Goal: Information Seeking & Learning: Understand process/instructions

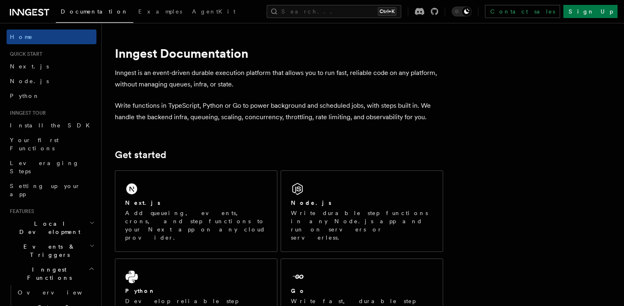
click at [373, 198] on div "Node.js Write durable step functions in any Node.js app and run on servers or s…" at bounding box center [362, 211] width 162 height 81
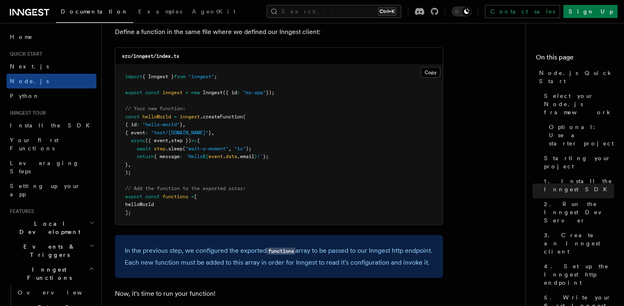
scroll to position [1656, 0]
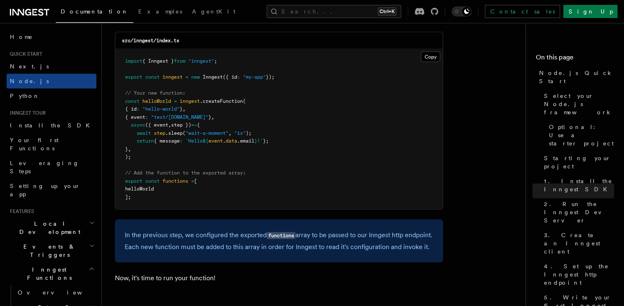
click at [544, 177] on span "1. Install the Inngest SDK" at bounding box center [579, 185] width 70 height 16
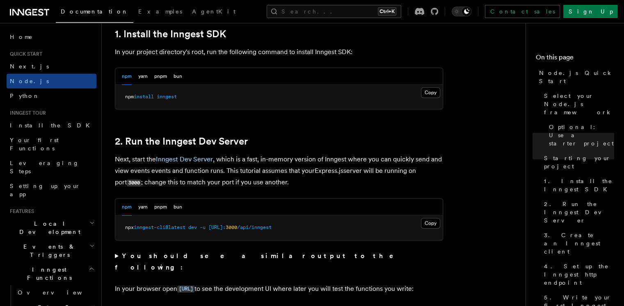
scroll to position [526, 0]
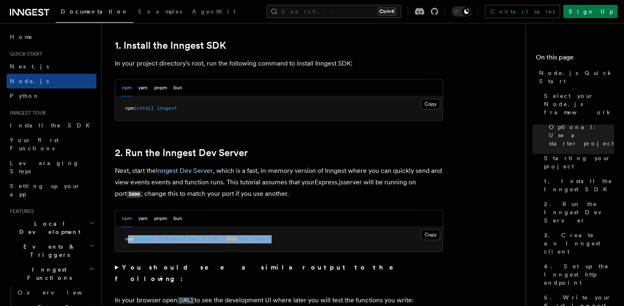
drag, startPoint x: 336, startPoint y: 238, endPoint x: 127, endPoint y: 235, distance: 208.4
click at [127, 235] on pre "npx inngest-cli@latest dev -u [URL]: 3000 /api/inngest" at bounding box center [278, 239] width 327 height 25
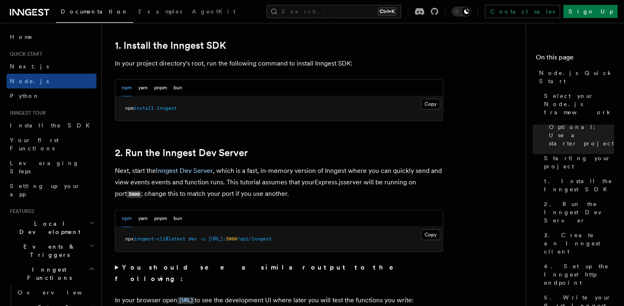
click at [290, 271] on summary "You should see a similar output to the following:" at bounding box center [279, 273] width 328 height 23
click at [544, 231] on span "3. Create an Inngest client" at bounding box center [579, 243] width 70 height 25
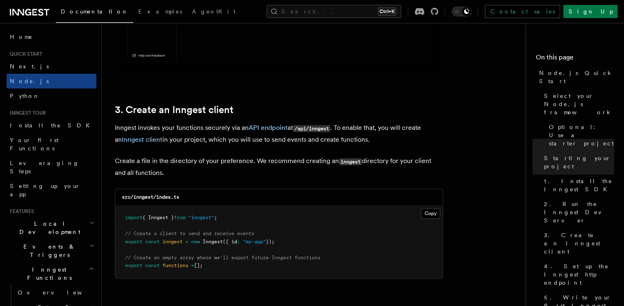
scroll to position [1210, 0]
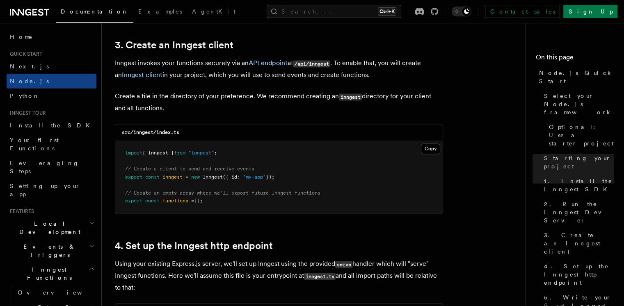
click at [162, 152] on span "{ Inngest }" at bounding box center [158, 153] width 32 height 6
click at [234, 156] on pre "import { Inngest } from "inngest" ; // Create a client to send and receive even…" at bounding box center [278, 177] width 327 height 73
drag, startPoint x: 236, startPoint y: 178, endPoint x: 270, endPoint y: 175, distance: 34.1
click at [270, 175] on span "export const inngest = new Inngest ({ id : "my-app" });" at bounding box center [199, 177] width 149 height 6
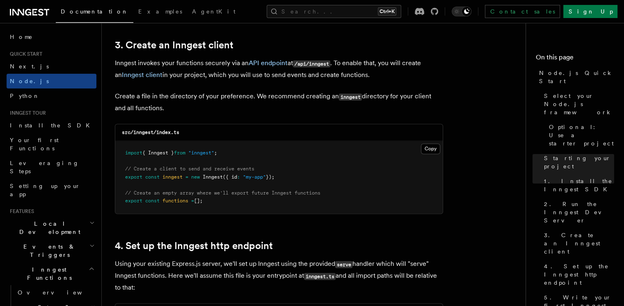
click at [272, 187] on pre "import { Inngest } from "inngest" ; // Create a client to send and receive even…" at bounding box center [278, 177] width 327 height 73
drag, startPoint x: 184, startPoint y: 171, endPoint x: 272, endPoint y: 168, distance: 87.4
click at [264, 168] on pre "import { Inngest } from "inngest" ; // Create a client to send and receive even…" at bounding box center [278, 177] width 327 height 73
click at [295, 174] on pre "import { Inngest } from "inngest" ; // Create a client to send and receive even…" at bounding box center [278, 177] width 327 height 73
drag, startPoint x: 199, startPoint y: 175, endPoint x: 221, endPoint y: 181, distance: 22.4
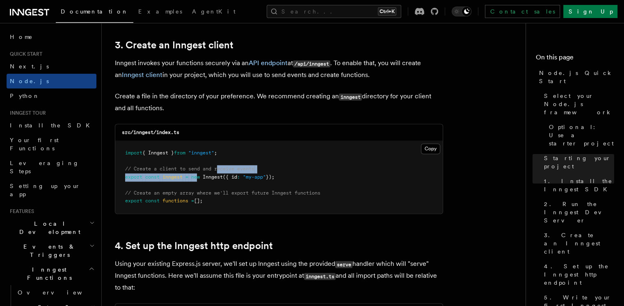
click at [220, 173] on pre "import { Inngest } from "inngest" ; // Create a client to send and receive even…" at bounding box center [278, 177] width 327 height 73
click at [222, 184] on pre "import { Inngest } from "inngest" ; // Create a client to send and receive even…" at bounding box center [278, 177] width 327 height 73
drag, startPoint x: 235, startPoint y: 177, endPoint x: 272, endPoint y: 173, distance: 36.3
click at [272, 173] on pre "import { Inngest } from "inngest" ; // Create a client to send and receive even…" at bounding box center [278, 177] width 327 height 73
click at [277, 183] on pre "import { Inngest } from "inngest" ; // Create a client to send and receive even…" at bounding box center [278, 177] width 327 height 73
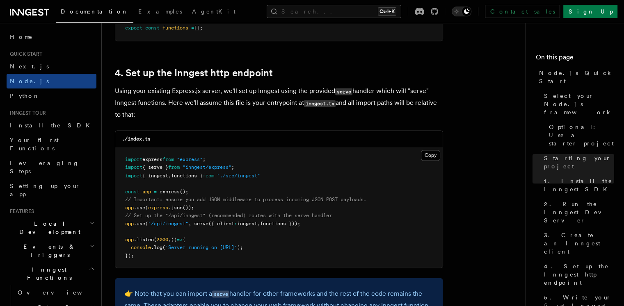
scroll to position [1387, 0]
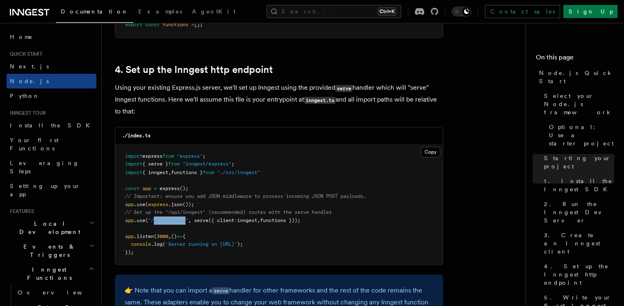
drag, startPoint x: 153, startPoint y: 222, endPoint x: 185, endPoint y: 218, distance: 32.6
click at [185, 218] on span ""/api/inngest"" at bounding box center [168, 220] width 40 height 6
click at [230, 233] on pre "import express from "express" ; import { serve } from "inngest/express" ; impor…" at bounding box center [278, 204] width 327 height 121
drag, startPoint x: 199, startPoint y: 221, endPoint x: 306, endPoint y: 222, distance: 107.9
click at [300, 222] on span "app .use ( "/api/inngest" , serve ({ client : inngest , functions }));" at bounding box center [212, 220] width 175 height 6
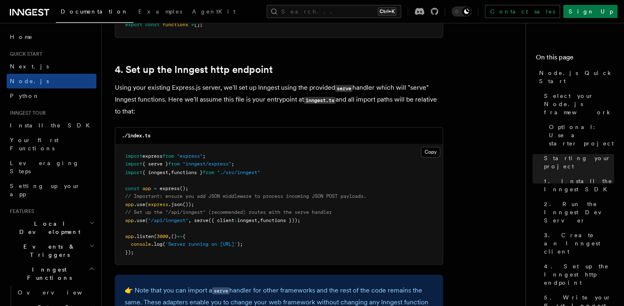
click at [320, 242] on pre "import express from "express" ; import { serve } from "inngest/express" ; impor…" at bounding box center [278, 204] width 327 height 121
drag, startPoint x: 238, startPoint y: 165, endPoint x: 194, endPoint y: 164, distance: 44.3
click at [194, 164] on span ""inngest/express"" at bounding box center [207, 164] width 49 height 6
drag, startPoint x: 245, startPoint y: 222, endPoint x: 259, endPoint y: 219, distance: 14.6
click at [257, 219] on span "inngest" at bounding box center [247, 220] width 20 height 6
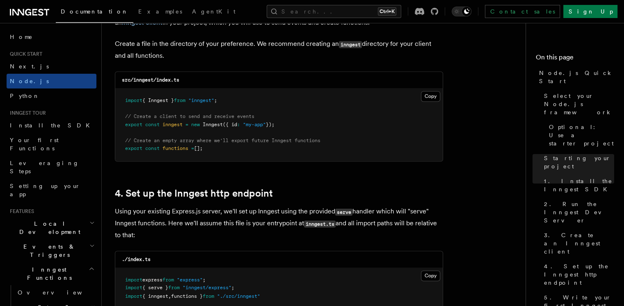
scroll to position [1254, 0]
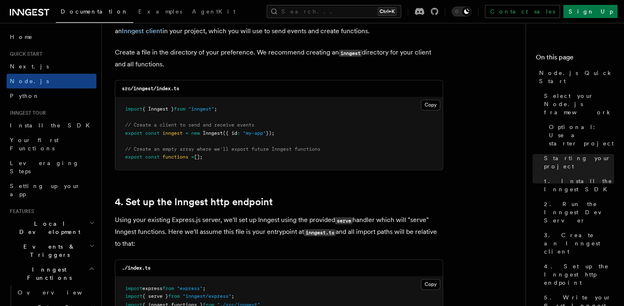
drag, startPoint x: 131, startPoint y: 146, endPoint x: 218, endPoint y: 160, distance: 88.0
click at [218, 160] on pre "import { Inngest } from "inngest" ; // Create a client to send and receive even…" at bounding box center [278, 133] width 327 height 73
click at [218, 161] on pre "import { Inngest } from "inngest" ; // Create a client to send and receive even…" at bounding box center [278, 133] width 327 height 73
drag, startPoint x: 218, startPoint y: 165, endPoint x: 119, endPoint y: 142, distance: 101.8
click at [119, 142] on pre "import { Inngest } from "inngest" ; // Create a client to send and receive even…" at bounding box center [278, 133] width 327 height 73
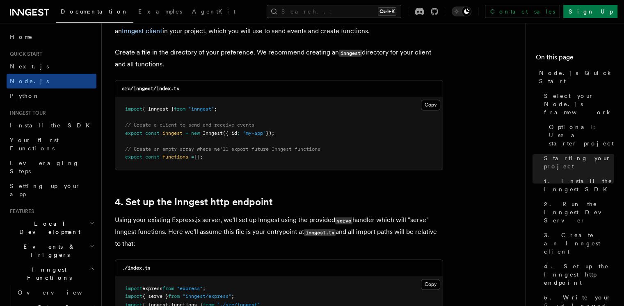
click at [217, 155] on pre "import { Inngest } from "inngest" ; // Create a client to send and receive even…" at bounding box center [278, 133] width 327 height 73
drag, startPoint x: 120, startPoint y: 132, endPoint x: 287, endPoint y: 135, distance: 167.0
click at [287, 135] on pre "import { Inngest } from "inngest" ; // Create a client to send and receive even…" at bounding box center [278, 133] width 327 height 73
drag, startPoint x: 219, startPoint y: 158, endPoint x: 126, endPoint y: 149, distance: 94.3
click at [126, 149] on pre "import { Inngest } from "inngest" ; // Create a client to send and receive even…" at bounding box center [278, 133] width 327 height 73
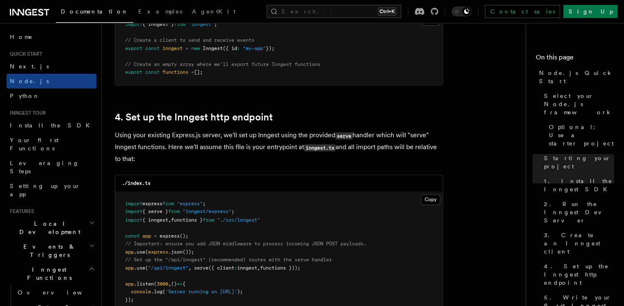
scroll to position [1359, 0]
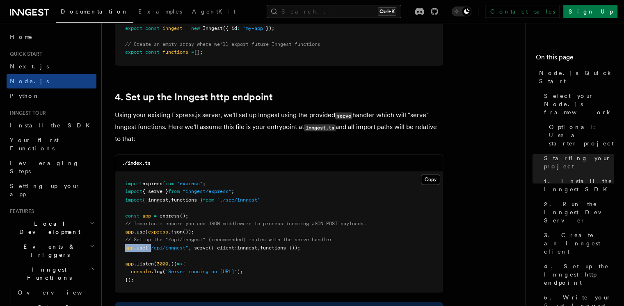
drag, startPoint x: 135, startPoint y: 247, endPoint x: 122, endPoint y: 246, distance: 12.3
click at [122, 246] on pre "import express from "express" ; import { serve } from "inngest/express" ; impor…" at bounding box center [278, 232] width 327 height 121
click at [225, 265] on pre "import express from "express" ; import { serve } from "inngest/express" ; impor…" at bounding box center [278, 232] width 327 height 121
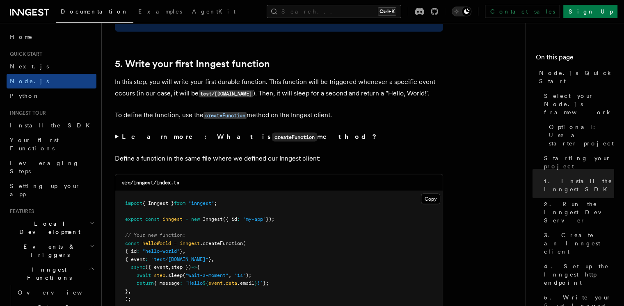
scroll to position [1694, 0]
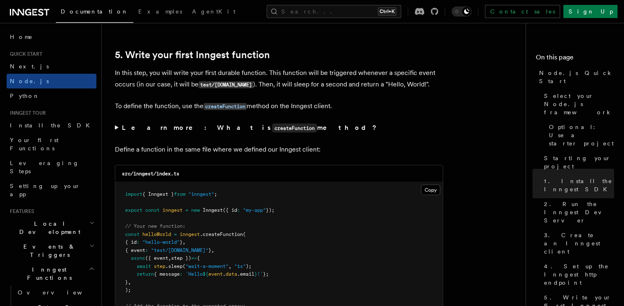
click at [154, 234] on span "helloWorld" at bounding box center [156, 235] width 29 height 6
click at [154, 235] on span "helloWorld" at bounding box center [156, 235] width 29 height 6
drag, startPoint x: 153, startPoint y: 244, endPoint x: 197, endPoint y: 245, distance: 43.5
click at [197, 245] on pre "import { Inngest } from "inngest" ; export const inngest = new Inngest ({ id : …" at bounding box center [278, 263] width 327 height 160
drag, startPoint x: 128, startPoint y: 252, endPoint x: 226, endPoint y: 249, distance: 97.7
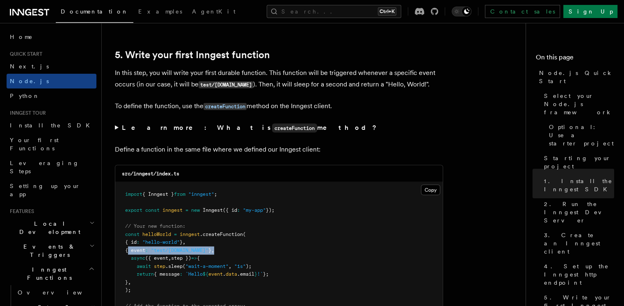
click at [226, 249] on pre "import { Inngest } from "inngest" ; export const inngest = new Inngest ({ id : …" at bounding box center [278, 263] width 327 height 160
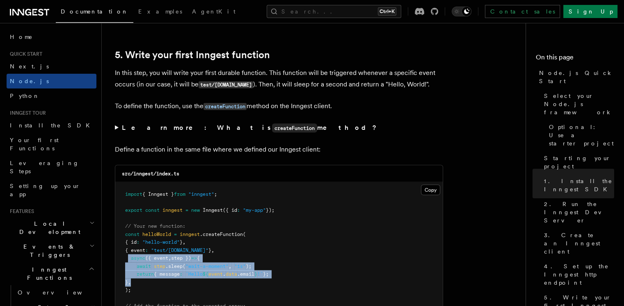
drag, startPoint x: 126, startPoint y: 260, endPoint x: 168, endPoint y: 281, distance: 46.8
click at [168, 281] on pre "import { Inngest } from "inngest" ; export const inngest = new Inngest ({ id : …" at bounding box center [278, 263] width 327 height 160
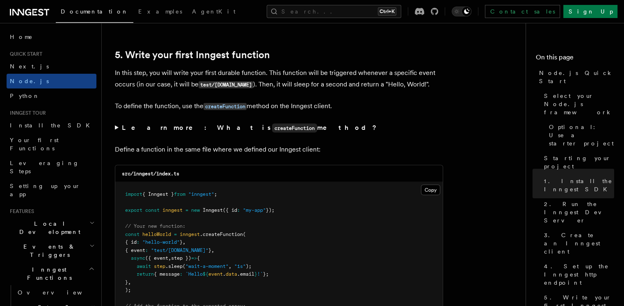
click at [169, 292] on pre "import { Inngest } from "inngest" ; export const inngest = new Inngest ({ id : …" at bounding box center [278, 263] width 327 height 160
drag, startPoint x: 128, startPoint y: 244, endPoint x: 193, endPoint y: 247, distance: 64.5
click at [185, 245] on span "{ id : "hello-world" } ," at bounding box center [155, 243] width 60 height 6
drag, startPoint x: 228, startPoint y: 248, endPoint x: 130, endPoint y: 249, distance: 97.6
click at [130, 249] on pre "import { Inngest } from "inngest" ; export const inngest = new Inngest ({ id : …" at bounding box center [278, 263] width 327 height 160
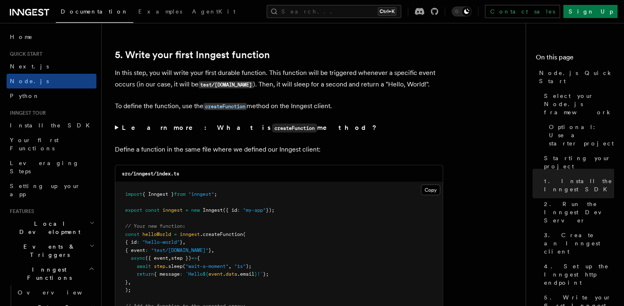
click at [145, 267] on span "await" at bounding box center [144, 267] width 14 height 6
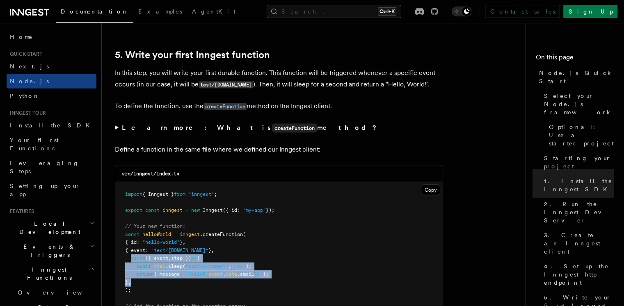
drag, startPoint x: 143, startPoint y: 268, endPoint x: 154, endPoint y: 283, distance: 18.7
click at [154, 283] on pre "import { Inngest } from "inngest" ; export const inngest = new Inngest ({ id : …" at bounding box center [278, 263] width 327 height 160
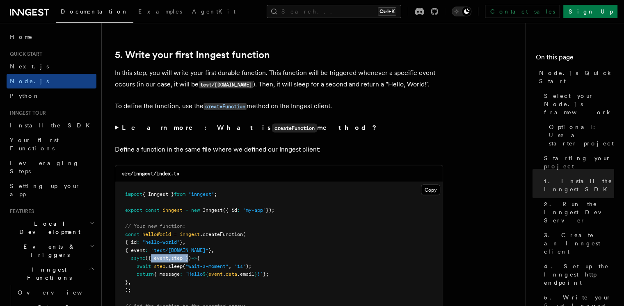
drag, startPoint x: 151, startPoint y: 261, endPoint x: 192, endPoint y: 261, distance: 40.2
click at [192, 261] on span "async ({ event , step }) => {" at bounding box center [162, 259] width 75 height 6
click at [181, 290] on pre "import { Inngest } from "inngest" ; export const inngest = new Inngest ({ id : …" at bounding box center [278, 263] width 327 height 160
drag, startPoint x: 250, startPoint y: 268, endPoint x: 186, endPoint y: 270, distance: 64.5
click at [186, 270] on span "await step .sleep ( "wait-a-moment" , "1s" );" at bounding box center [188, 267] width 126 height 6
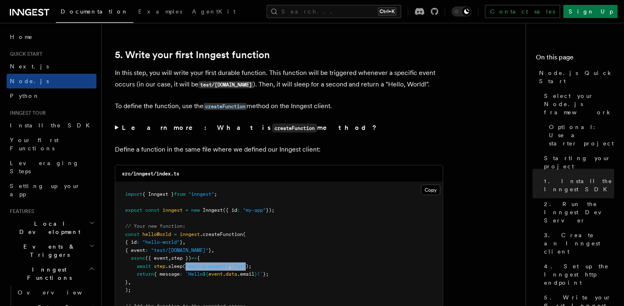
drag, startPoint x: 183, startPoint y: 295, endPoint x: 194, endPoint y: 290, distance: 12.3
click at [183, 295] on pre "import { Inngest } from "inngest" ; export const inngest = new Inngest ({ id : …" at bounding box center [278, 263] width 327 height 160
drag, startPoint x: 190, startPoint y: 266, endPoint x: 229, endPoint y: 270, distance: 39.1
click at [229, 270] on span ""wait-a-moment"" at bounding box center [206, 267] width 43 height 6
drag, startPoint x: 250, startPoint y: 270, endPoint x: 240, endPoint y: 270, distance: 9.8
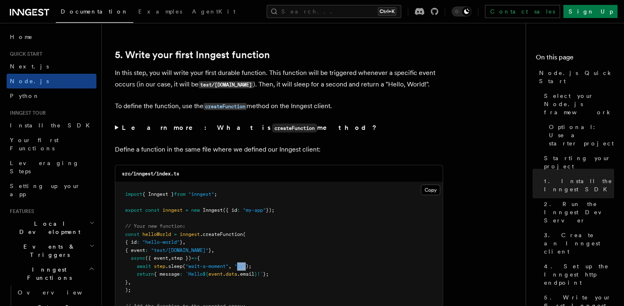
click at [240, 270] on span "await step .sleep ( "wait-a-moment" , "1s" );" at bounding box center [188, 267] width 126 height 6
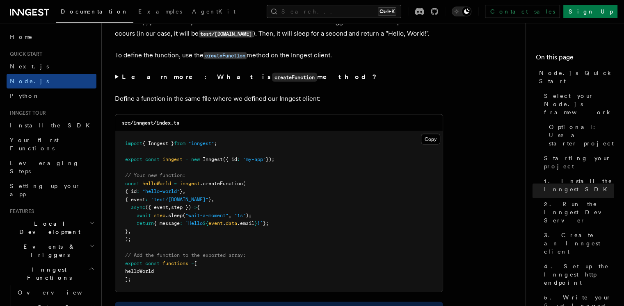
scroll to position [1746, 0]
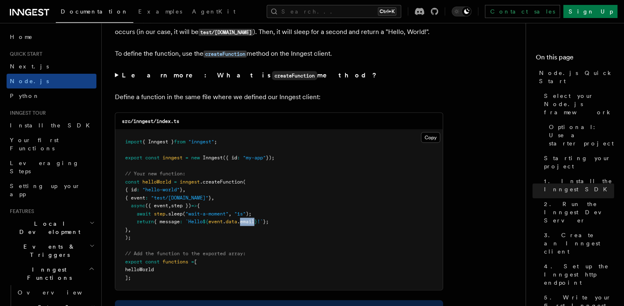
drag, startPoint x: 249, startPoint y: 225, endPoint x: 265, endPoint y: 227, distance: 15.7
click at [265, 227] on pre "import { Inngest } from "inngest" ; export const inngest = new Inngest ({ id : …" at bounding box center [278, 210] width 327 height 160
click at [240, 251] on pre "import { Inngest } from "inngest" ; export const inngest = new Inngest ({ id : …" at bounding box center [278, 210] width 327 height 160
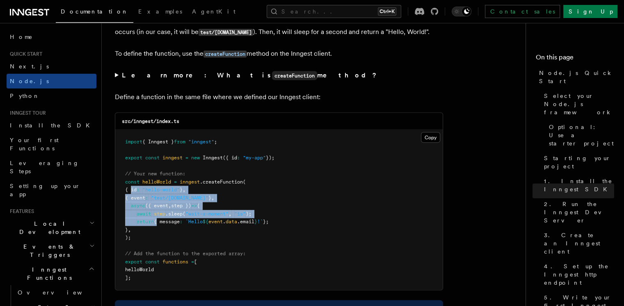
drag, startPoint x: 130, startPoint y: 192, endPoint x: 156, endPoint y: 226, distance: 42.8
click at [156, 226] on code "import { Inngest } from "inngest" ; export const inngest = new Inngest ({ id : …" at bounding box center [199, 210] width 149 height 142
click at [261, 202] on pre "import { Inngest } from "inngest" ; export const inngest = new Inngest ({ id : …" at bounding box center [278, 210] width 327 height 160
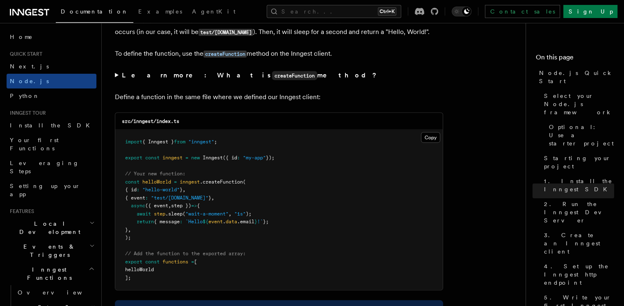
click at [128, 232] on span "}" at bounding box center [126, 230] width 3 height 6
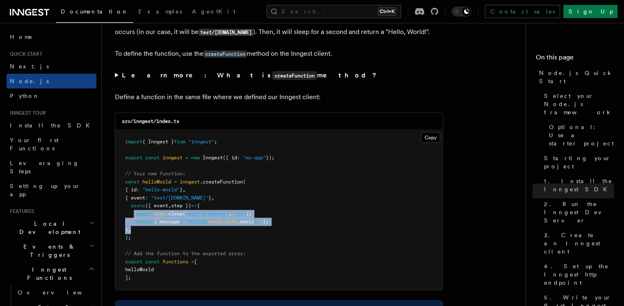
drag, startPoint x: 135, startPoint y: 215, endPoint x: 151, endPoint y: 231, distance: 22.9
click at [151, 231] on pre "import { Inngest } from "inngest" ; export const inngest = new Inngest ({ id : …" at bounding box center [278, 210] width 327 height 160
drag, startPoint x: 129, startPoint y: 271, endPoint x: 169, endPoint y: 274, distance: 40.7
click at [169, 274] on pre "import { Inngest } from "inngest" ; export const inngest = new Inngest ({ id : …" at bounding box center [278, 210] width 327 height 160
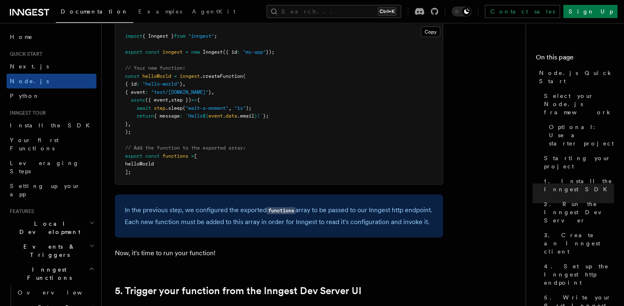
scroll to position [1856, 0]
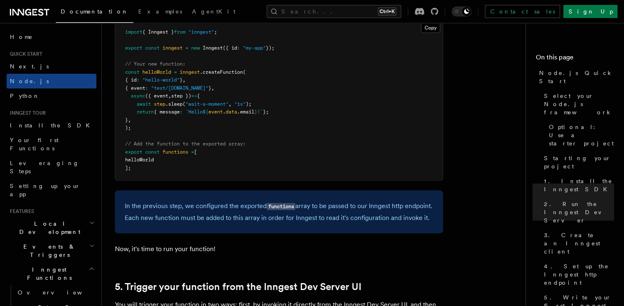
click at [270, 255] on p "Now, it's time to run your function!" at bounding box center [279, 249] width 328 height 11
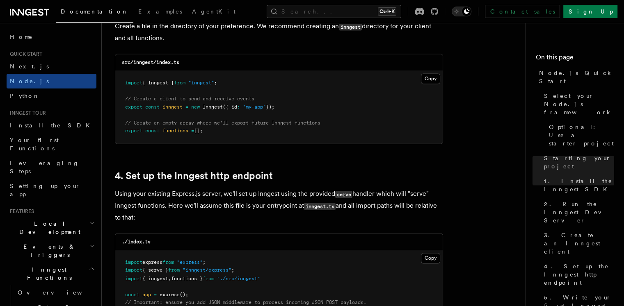
scroll to position [1274, 0]
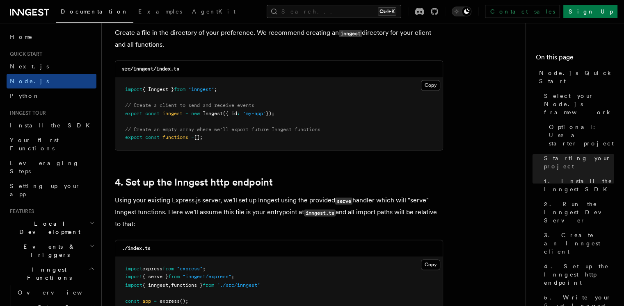
drag, startPoint x: 217, startPoint y: 138, endPoint x: 179, endPoint y: 140, distance: 37.8
click at [181, 139] on pre "import { Inngest } from "inngest" ; // Create a client to send and receive even…" at bounding box center [278, 114] width 327 height 73
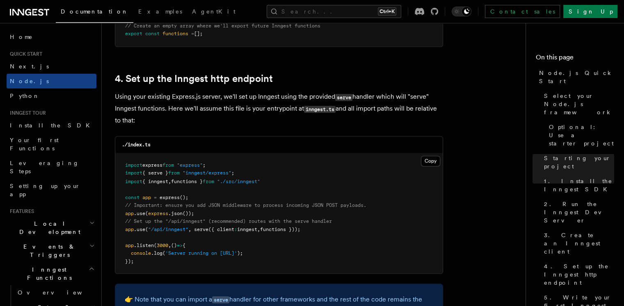
scroll to position [1393, 0]
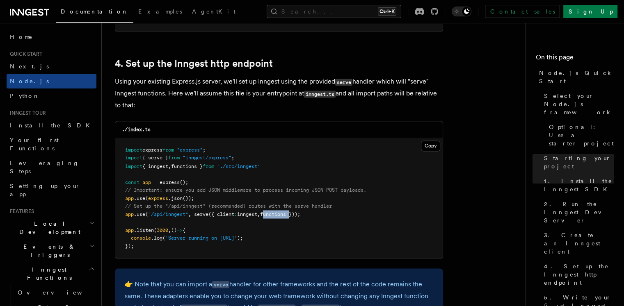
drag, startPoint x: 295, startPoint y: 217, endPoint x: 270, endPoint y: 215, distance: 26.0
click at [270, 215] on span "functions }));" at bounding box center [280, 214] width 40 height 6
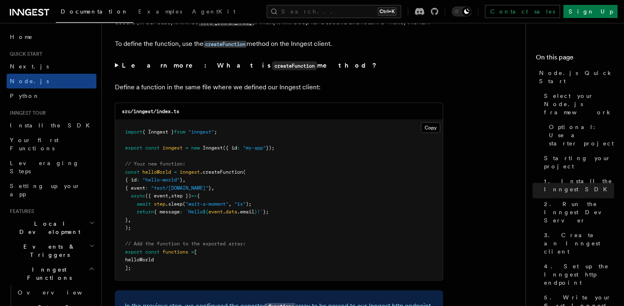
scroll to position [1792, 0]
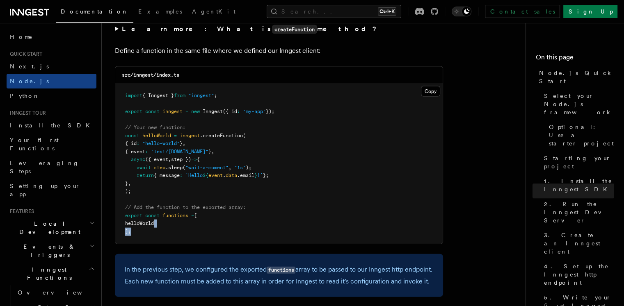
drag, startPoint x: 135, startPoint y: 230, endPoint x: 180, endPoint y: 229, distance: 45.6
click at [177, 229] on pre "import { Inngest } from "inngest" ; export const inngest = new Inngest ({ id : …" at bounding box center [278, 164] width 327 height 160
click at [179, 229] on pre "import { Inngest } from "inngest" ; export const inngest = new Inngest ({ id : …" at bounding box center [278, 164] width 327 height 160
click at [189, 232] on pre "import { Inngest } from "inngest" ; export const inngest = new Inngest ({ id : …" at bounding box center [278, 164] width 327 height 160
drag, startPoint x: 158, startPoint y: 153, endPoint x: 208, endPoint y: 152, distance: 50.1
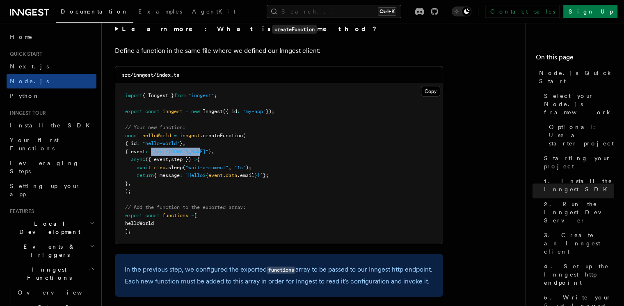
click at [208, 152] on span ""test/[DOMAIN_NAME]"" at bounding box center [179, 152] width 57 height 6
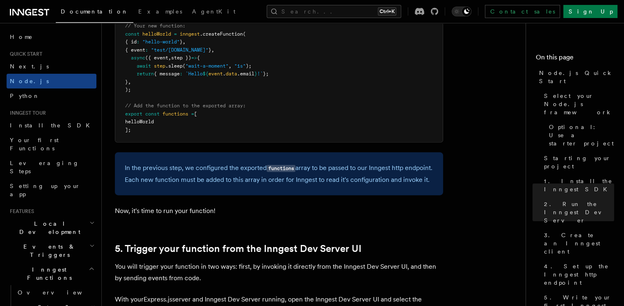
scroll to position [1885, 0]
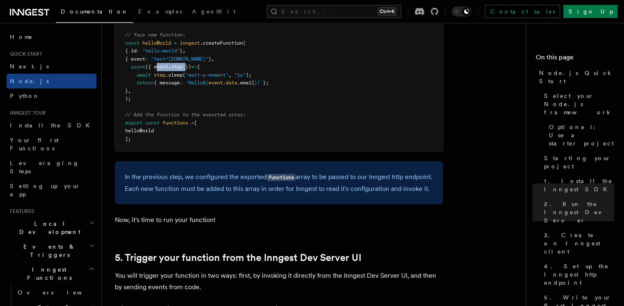
drag, startPoint x: 164, startPoint y: 69, endPoint x: 190, endPoint y: 67, distance: 25.9
click at [190, 67] on span "async ({ event , step }) => {" at bounding box center [162, 67] width 75 height 6
click at [269, 133] on pre "import { Inngest } from "inngest" ; export const inngest = new Inngest ({ id : …" at bounding box center [278, 71] width 327 height 160
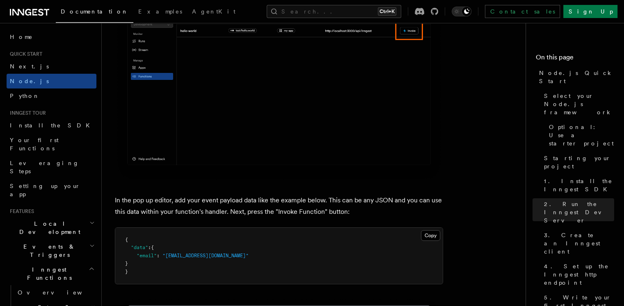
scroll to position [2539, 0]
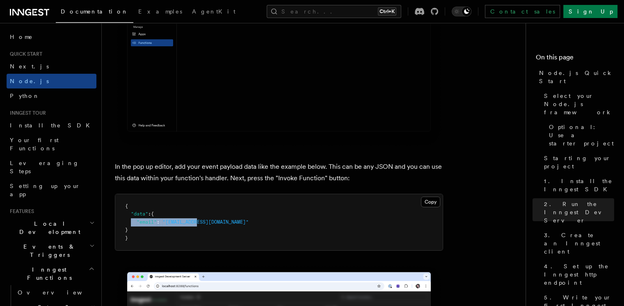
drag, startPoint x: 132, startPoint y: 234, endPoint x: 198, endPoint y: 236, distance: 65.7
click at [198, 225] on span ""email" : "[EMAIL_ADDRESS][DOMAIN_NAME]"" at bounding box center [186, 222] width 123 height 6
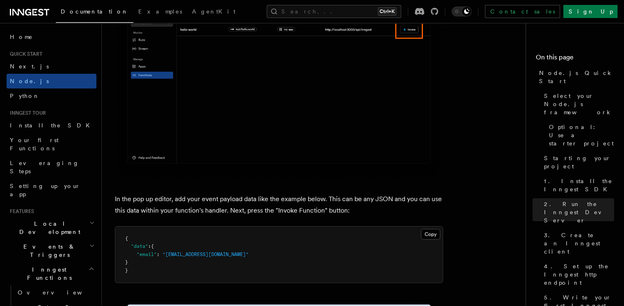
scroll to position [2519, 0]
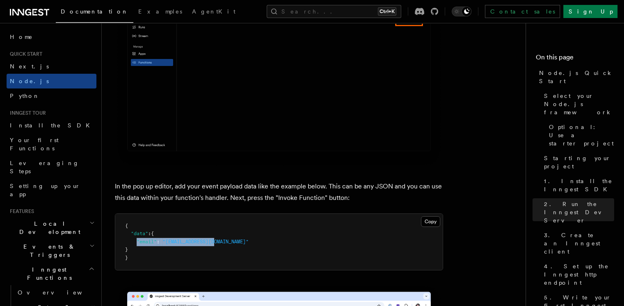
drag, startPoint x: 136, startPoint y: 255, endPoint x: 217, endPoint y: 252, distance: 80.9
click at [217, 252] on pre "{ "data" : { "email" : "[EMAIL_ADDRESS][DOMAIN_NAME]" } }" at bounding box center [278, 242] width 327 height 57
click at [241, 254] on pre "{ "data" : { "email" : "[EMAIL_ADDRESS][DOMAIN_NAME]" } }" at bounding box center [278, 242] width 327 height 57
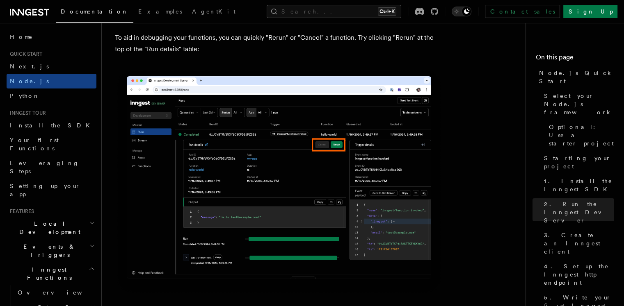
scroll to position [3816, 0]
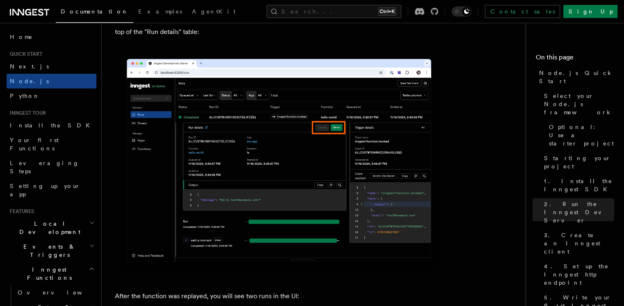
drag, startPoint x: 286, startPoint y: 203, endPoint x: 289, endPoint y: 206, distance: 4.4
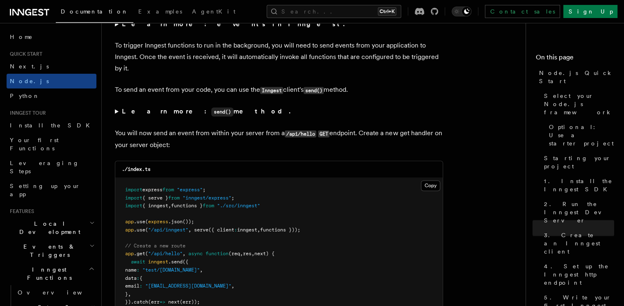
scroll to position [4414, 0]
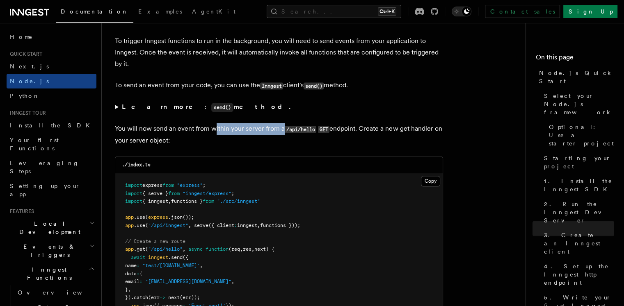
drag, startPoint x: 237, startPoint y: 143, endPoint x: 281, endPoint y: 145, distance: 44.4
click at [281, 145] on p "You will now send an event from within your server from a /api/hello GET endpoi…" at bounding box center [279, 134] width 328 height 23
click at [287, 146] on p "You will now send an event from within your server from a /api/hello GET endpoi…" at bounding box center [279, 134] width 328 height 23
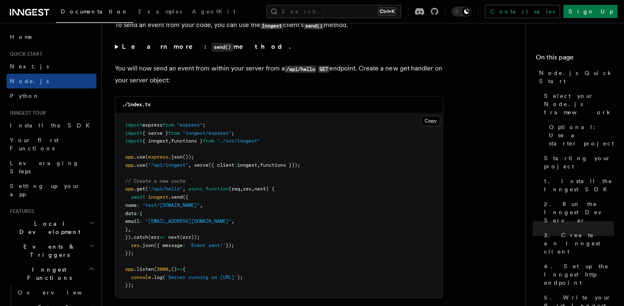
scroll to position [4482, 0]
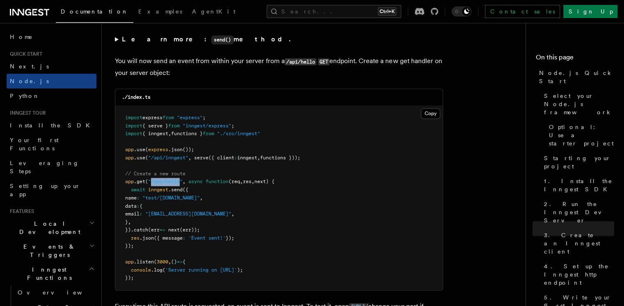
drag, startPoint x: 153, startPoint y: 199, endPoint x: 180, endPoint y: 198, distance: 27.5
click at [180, 185] on span ""/api/hello"" at bounding box center [165, 182] width 34 height 6
click at [213, 221] on pre "import express from "express" ; import { serve } from "inngest/express" ; impor…" at bounding box center [278, 198] width 327 height 185
drag, startPoint x: 194, startPoint y: 192, endPoint x: 280, endPoint y: 198, distance: 86.8
click at [280, 198] on pre "import express from "express" ; import { serve } from "inngest/express" ; impor…" at bounding box center [278, 198] width 327 height 185
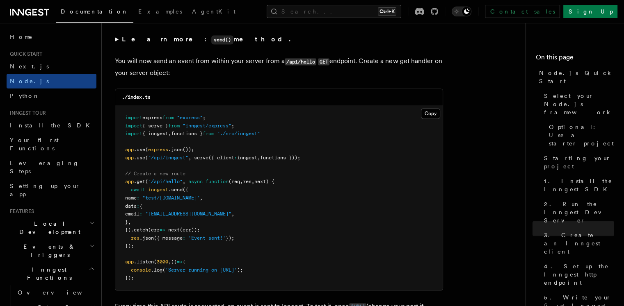
click at [288, 201] on pre "import express from "express" ; import { serve } from "inngest/express" ; impor…" at bounding box center [278, 198] width 327 height 185
drag, startPoint x: 155, startPoint y: 213, endPoint x: 211, endPoint y: 209, distance: 56.0
click at [211, 209] on pre "import express from "express" ; import { serve } from "inngest/express" ; impor…" at bounding box center [278, 198] width 327 height 185
click at [211, 212] on pre "import express from "express" ; import { serve } from "inngest/express" ; impor…" at bounding box center [278, 198] width 327 height 185
drag, startPoint x: 141, startPoint y: 222, endPoint x: 156, endPoint y: 238, distance: 21.8
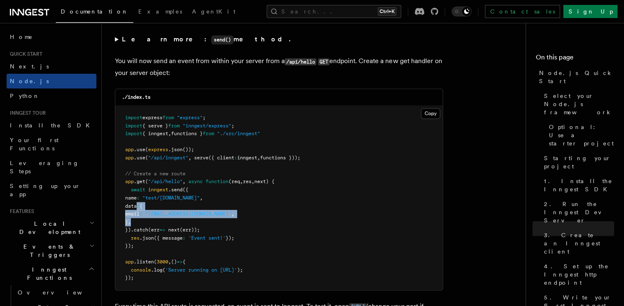
click at [156, 238] on pre "import express from "express" ; import { serve } from "inngest/express" ; impor…" at bounding box center [278, 198] width 327 height 185
drag, startPoint x: 146, startPoint y: 240, endPoint x: 134, endPoint y: 219, distance: 23.6
click at [134, 219] on pre "import express from "express" ; import { serve } from "inngest/express" ; impor…" at bounding box center [278, 198] width 327 height 185
click at [199, 201] on pre "import express from "express" ; import { serve } from "inngest/express" ; impor…" at bounding box center [278, 198] width 327 height 185
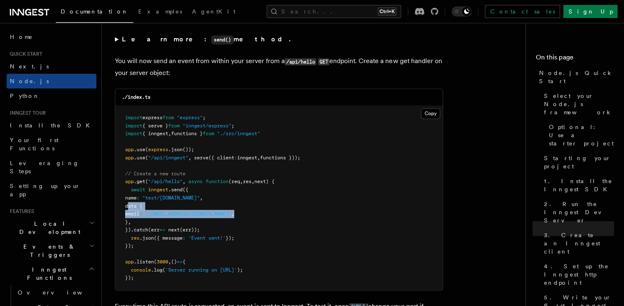
drag, startPoint x: 233, startPoint y: 231, endPoint x: 129, endPoint y: 219, distance: 104.4
click at [129, 219] on pre "import express from "express" ; import { serve } from "inngest/express" ; impor…" at bounding box center [278, 198] width 327 height 185
click at [264, 224] on pre "import express from "express" ; import { serve } from "inngest/express" ; impor…" at bounding box center [278, 198] width 327 height 185
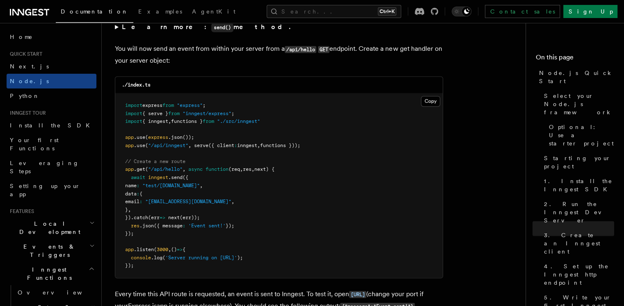
scroll to position [4496, 0]
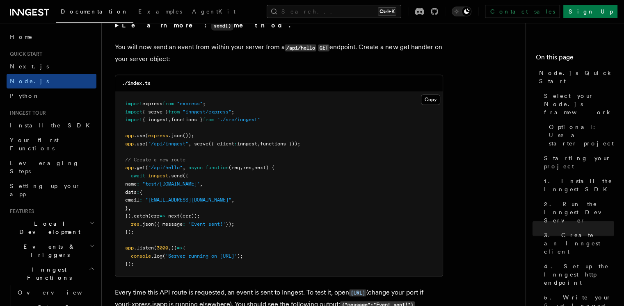
drag, startPoint x: 135, startPoint y: 231, endPoint x: 153, endPoint y: 245, distance: 22.9
click at [153, 245] on pre "import express from "express" ; import { serve } from "inngest/express" ; impor…" at bounding box center [278, 184] width 327 height 185
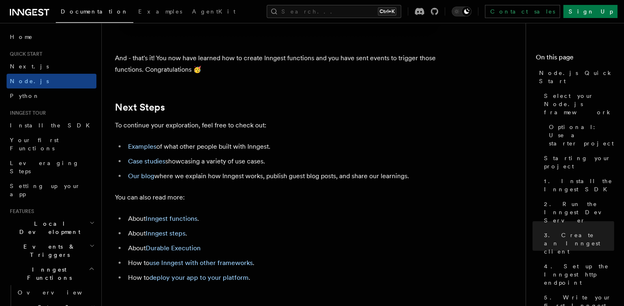
scroll to position [5236, 0]
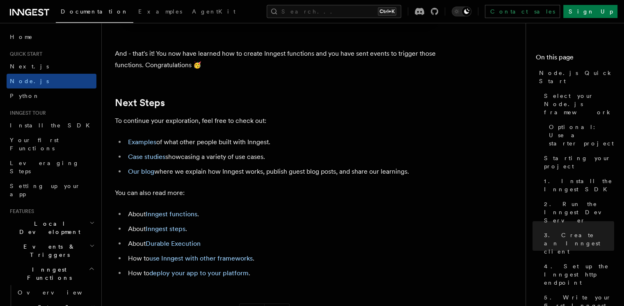
click at [55, 304] on span "Steps & Workflows" at bounding box center [52, 312] width 77 height 16
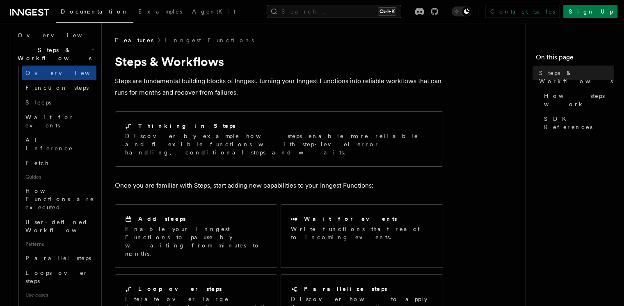
scroll to position [271, 0]
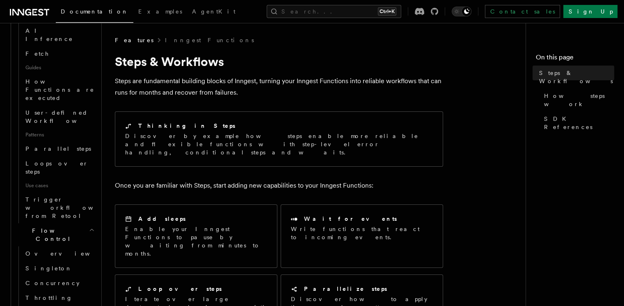
scroll to position [405, 0]
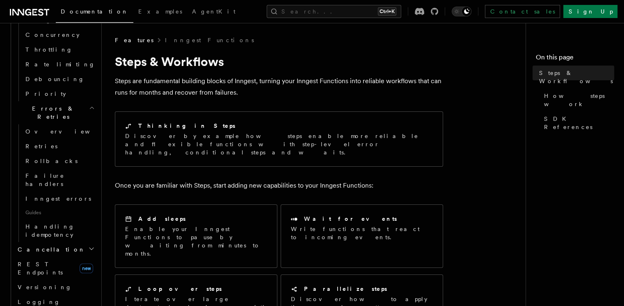
scroll to position [624, 0]
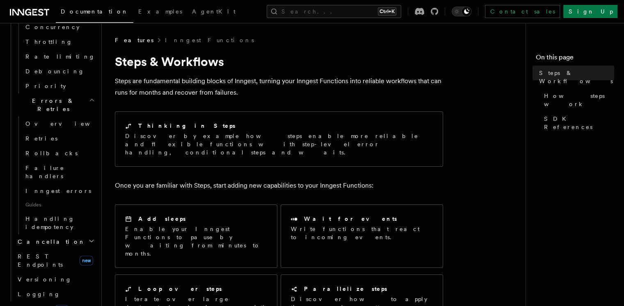
click at [69, 302] on h2 "Realtime new" at bounding box center [52, 309] width 90 height 15
click at [101, 187] on header "Search... Documentation Examples AgentKit Home Quick start Next.js Node.js Pyth…" at bounding box center [51, 164] width 102 height 283
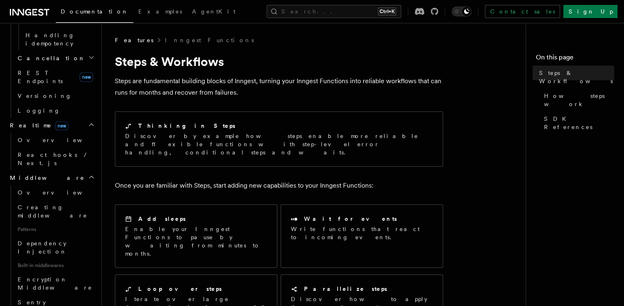
scroll to position [810, 0]
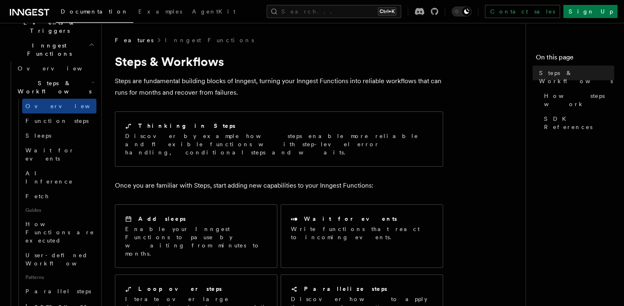
scroll to position [0, 0]
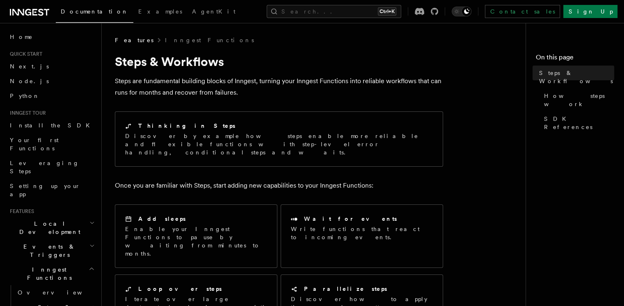
drag, startPoint x: 46, startPoint y: 154, endPoint x: 186, endPoint y: 158, distance: 140.8
click at [46, 160] on span "Leveraging Steps" at bounding box center [44, 167] width 69 height 15
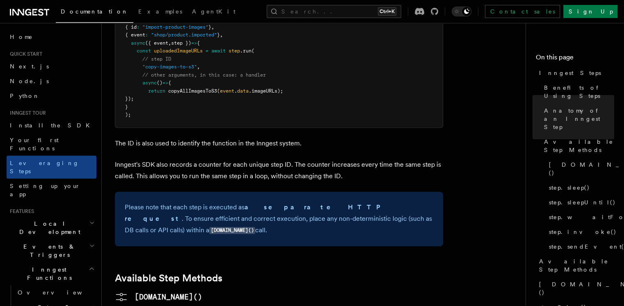
scroll to position [537, 0]
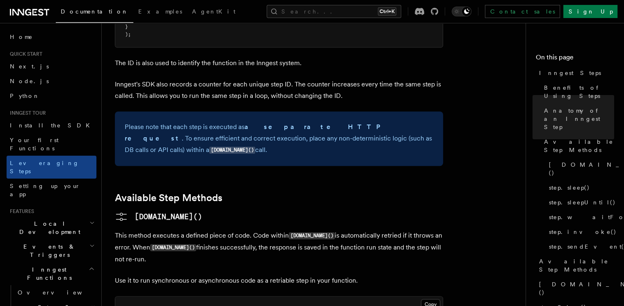
click at [286, 275] on p "Use it to run synchronous or asynchronous code as a retriable step in your func…" at bounding box center [279, 280] width 328 height 11
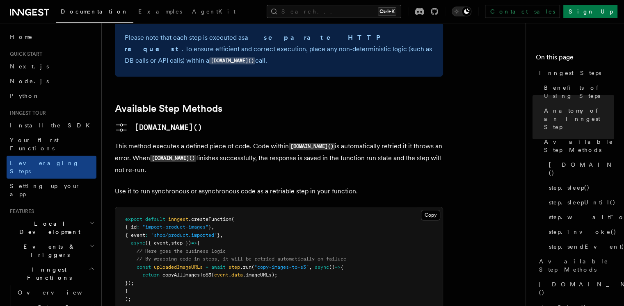
scroll to position [638, 0]
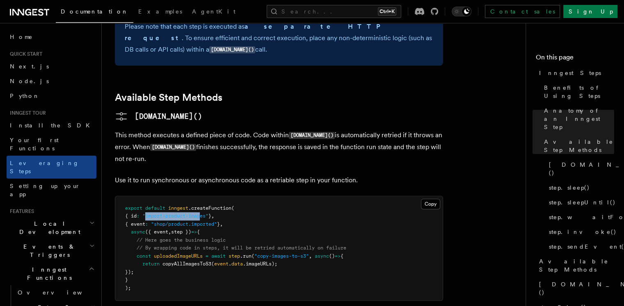
drag, startPoint x: 151, startPoint y: 160, endPoint x: 208, endPoint y: 161, distance: 57.4
click at [208, 213] on span ""import-product-images"" at bounding box center [175, 216] width 66 height 6
click at [224, 232] on pre "export default inngest .createFunction ( { id : "import-product-images" } , { e…" at bounding box center [278, 249] width 327 height 105
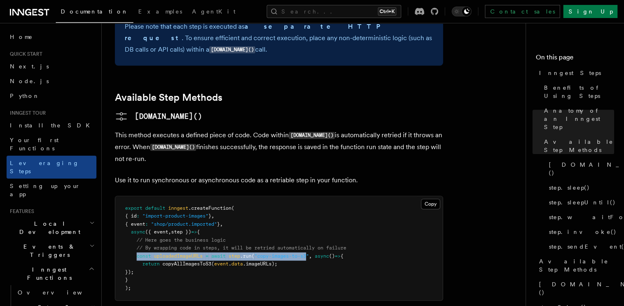
drag, startPoint x: 137, startPoint y: 200, endPoint x: 312, endPoint y: 201, distance: 174.8
click at [312, 254] on span "const uploadedImageURLs = await step .run ( "copy-images-to-s3" , async () => {" at bounding box center [234, 257] width 218 height 6
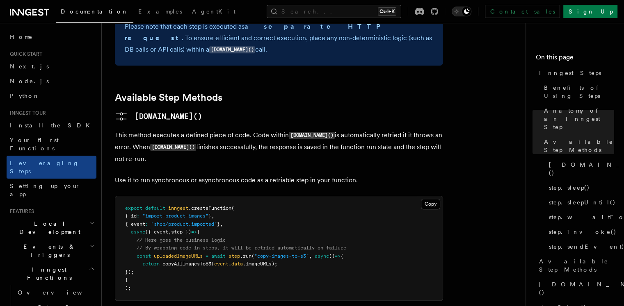
click at [297, 219] on pre "export default inngest .createFunction ( { id : "import-product-images" } , { e…" at bounding box center [278, 249] width 327 height 105
drag, startPoint x: 260, startPoint y: 201, endPoint x: 311, endPoint y: 201, distance: 50.9
click at [309, 254] on span ""copy-images-to-s3"" at bounding box center [281, 257] width 55 height 6
click at [297, 217] on pre "export default inngest .createFunction ( { id : "import-product-images" } , { e…" at bounding box center [278, 249] width 327 height 105
drag, startPoint x: 267, startPoint y: 199, endPoint x: 310, endPoint y: 197, distance: 43.1
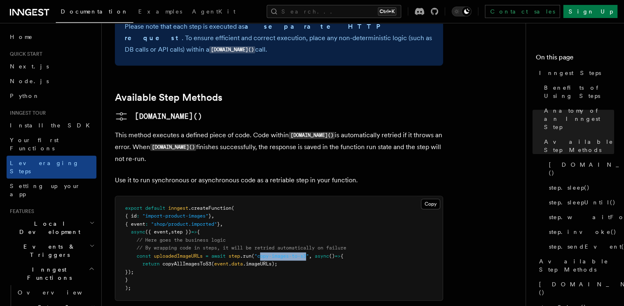
click at [309, 254] on span ""copy-images-to-s3"" at bounding box center [281, 257] width 55 height 6
click at [299, 214] on pre "export default inngest .createFunction ( { id : "import-product-images" } , { e…" at bounding box center [278, 249] width 327 height 105
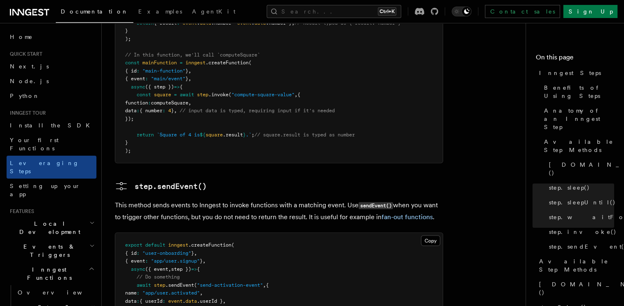
scroll to position [1623, 0]
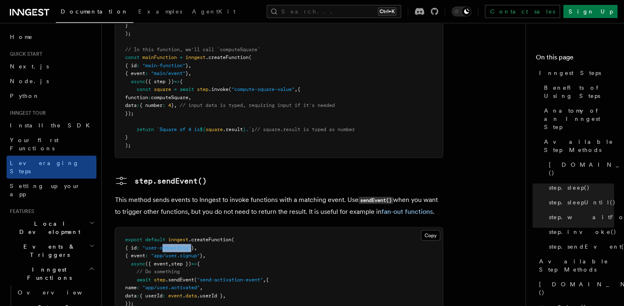
drag, startPoint x: 192, startPoint y: 191, endPoint x: 168, endPoint y: 191, distance: 24.2
click at [168, 245] on span ""user-onboarding"" at bounding box center [166, 248] width 49 height 6
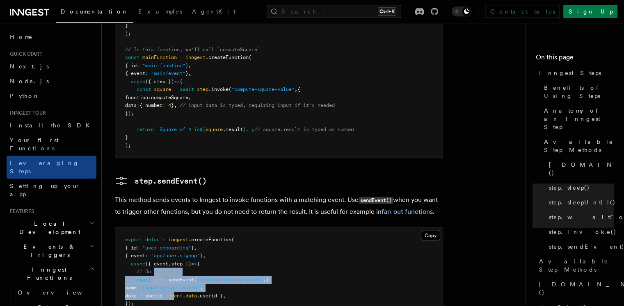
drag, startPoint x: 154, startPoint y: 218, endPoint x: 197, endPoint y: 241, distance: 48.3
click at [197, 241] on code "export default inngest .createFunction ( { id : "user-onboarding" } , { event :…" at bounding box center [197, 284] width 144 height 94
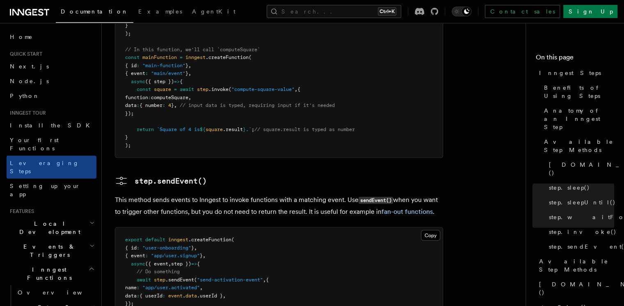
click at [200, 254] on pre "export default inngest .createFunction ( { id : "user-onboarding" } , { event :…" at bounding box center [278, 284] width 327 height 112
drag, startPoint x: 194, startPoint y: 242, endPoint x: 230, endPoint y: 237, distance: 36.0
click at [226, 293] on span "data : { userId : event . data .userId } ," at bounding box center [175, 296] width 101 height 6
click at [215, 265] on pre "export default inngest .createFunction ( { id : "user-onboarding" } , { event :…" at bounding box center [278, 284] width 327 height 112
drag, startPoint x: 229, startPoint y: 221, endPoint x: 231, endPoint y: 226, distance: 5.5
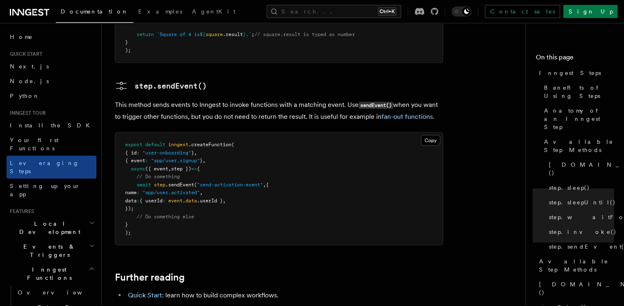
scroll to position [1727, 0]
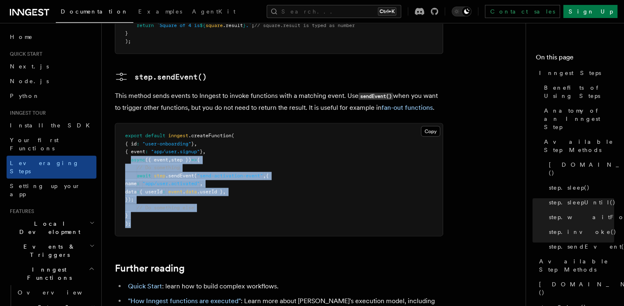
drag, startPoint x: 131, startPoint y: 103, endPoint x: 185, endPoint y: 165, distance: 81.4
click at [185, 165] on pre "export default inngest .createFunction ( { id : "user-onboarding" } , { event :…" at bounding box center [278, 180] width 327 height 112
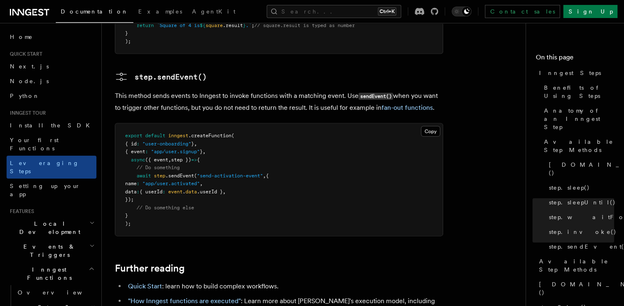
drag, startPoint x: 217, startPoint y: 184, endPoint x: 217, endPoint y: 189, distance: 4.9
drag, startPoint x: 158, startPoint y: 103, endPoint x: 190, endPoint y: 105, distance: 31.7
click at [190, 157] on span "async ({ event , step }) => {" at bounding box center [162, 160] width 75 height 6
